Goal: Check status

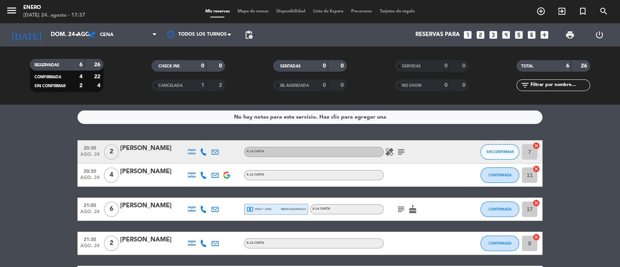
click at [399, 208] on icon "subject" at bounding box center [400, 208] width 9 height 9
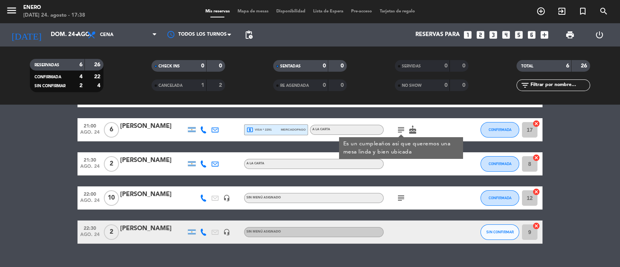
scroll to position [94, 0]
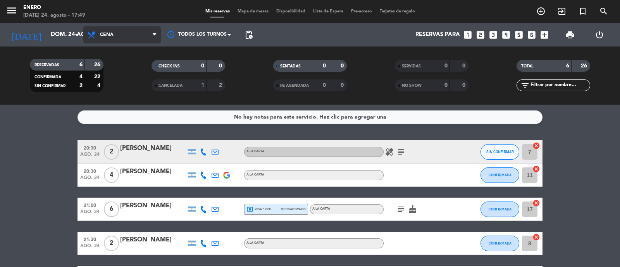
click at [142, 33] on span "Cena" at bounding box center [121, 34] width 77 height 17
click at [127, 86] on div "menu Enero [DATE] 24. agosto - 17:49 Mis reservas Mapa de mesas Disponibilidad …" at bounding box center [310, 52] width 620 height 105
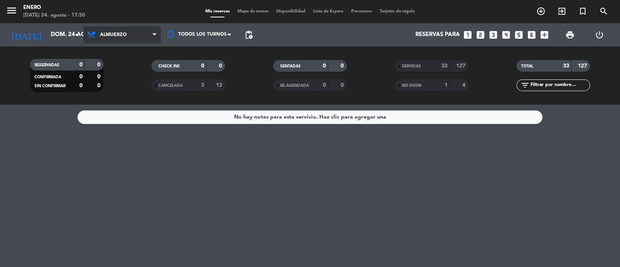
click at [105, 36] on span "Almuerzo" at bounding box center [113, 34] width 27 height 5
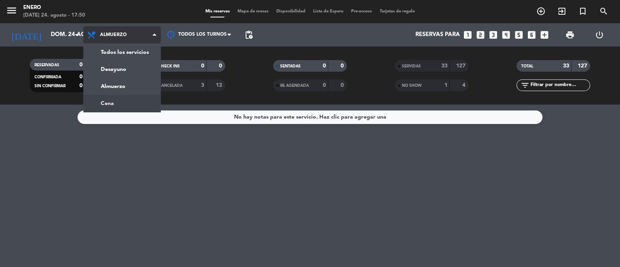
click at [115, 101] on div "menu Enero [DATE] 24. agosto - 17:50 Mis reservas Mapa de mesas Disponibilidad …" at bounding box center [310, 52] width 620 height 105
